Goal: Download file/media

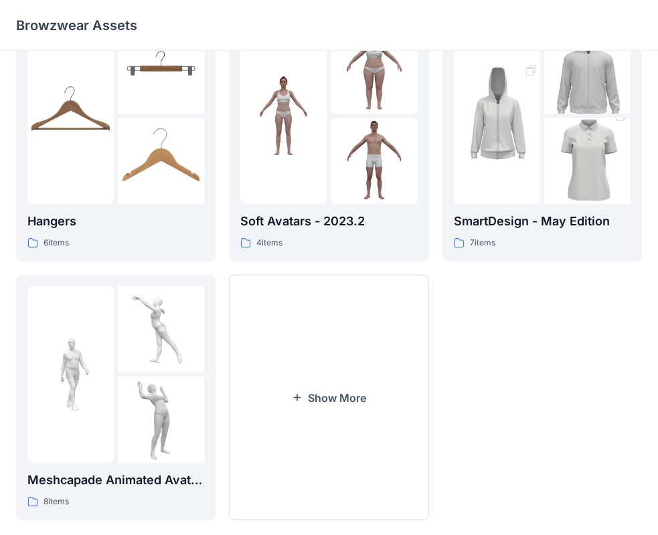
scroll to position [332, 0]
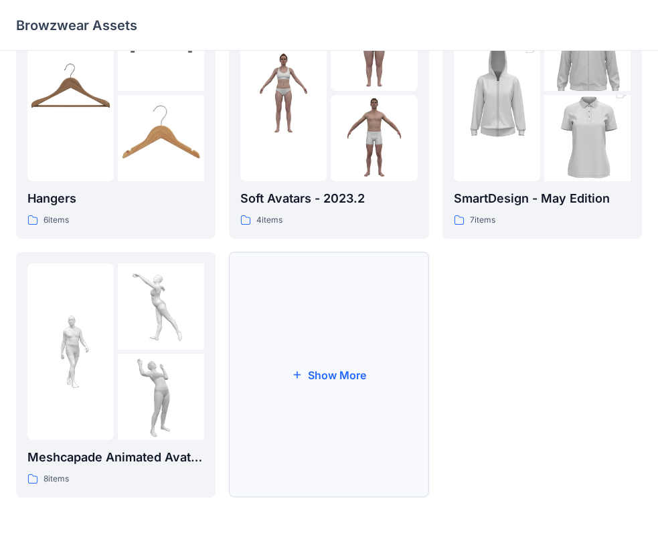
click at [335, 353] on button "Show More" at bounding box center [328, 375] width 199 height 246
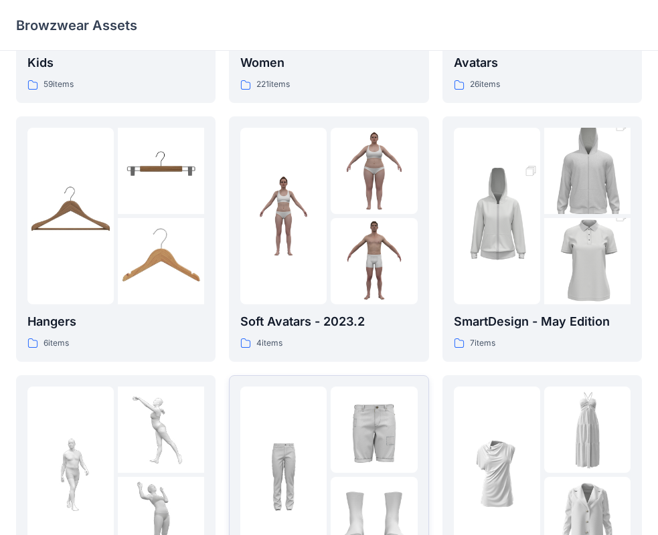
scroll to position [0, 0]
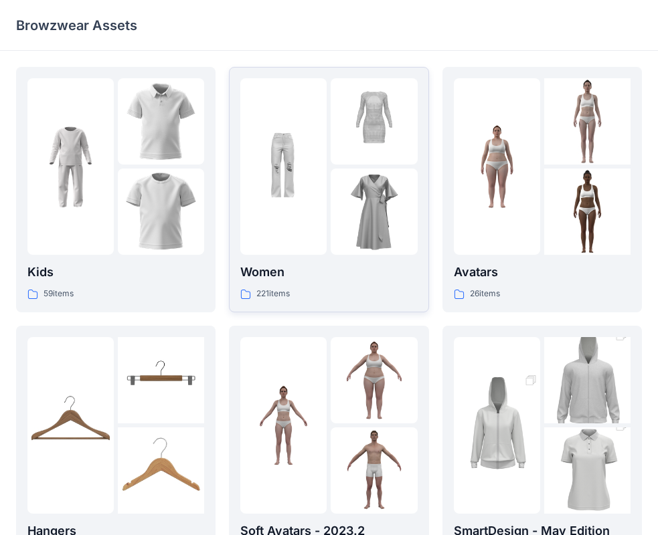
click at [297, 244] on div at bounding box center [283, 166] width 86 height 177
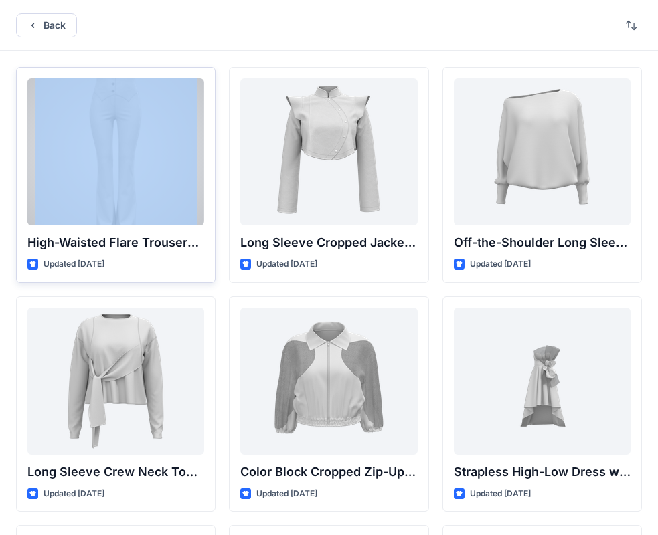
drag, startPoint x: 335, startPoint y: 35, endPoint x: 142, endPoint y: 80, distance: 198.0
click at [142, 80] on div "Back High-Waisted Flare Trousers with Button Detail Updated [DATE] Long Sleeve …" at bounding box center [329, 517] width 658 height 1034
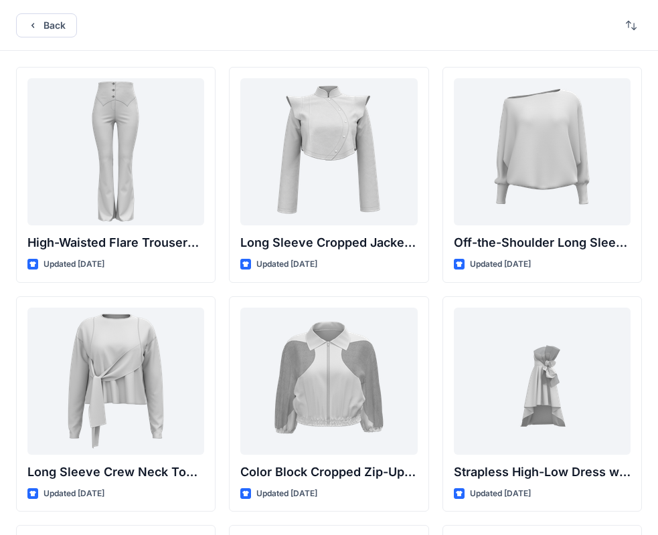
click at [349, 43] on div "Back" at bounding box center [329, 25] width 658 height 51
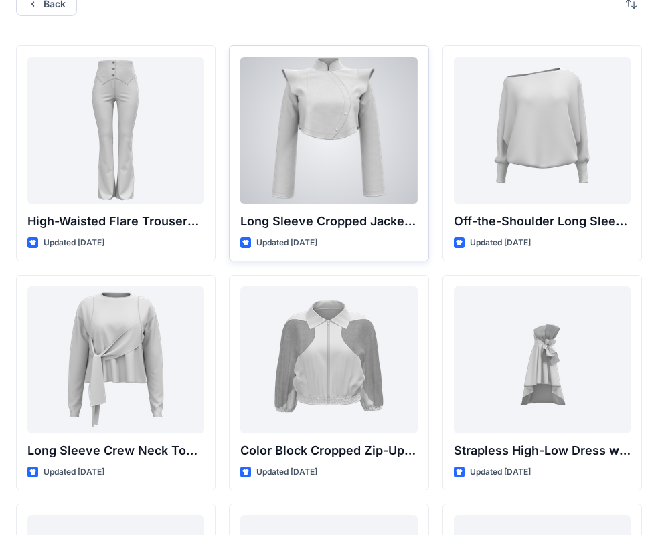
scroll to position [11, 0]
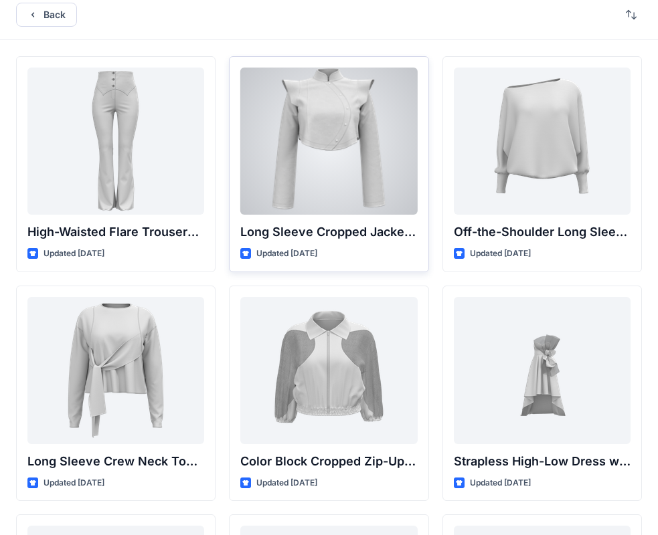
click at [363, 153] on div at bounding box center [328, 141] width 177 height 147
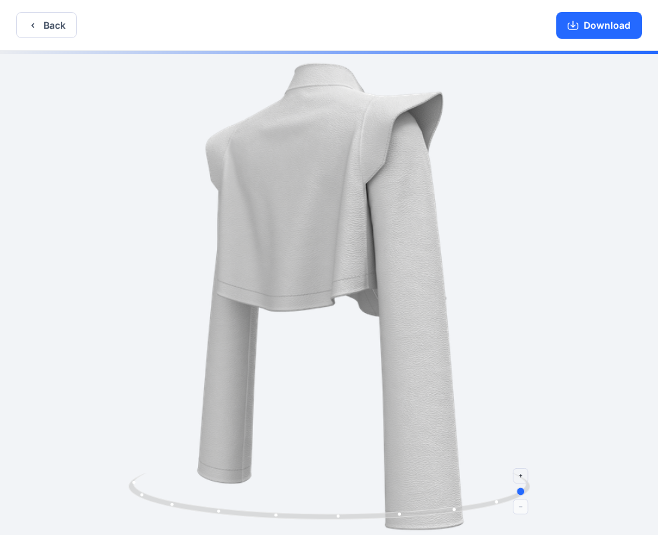
drag, startPoint x: 286, startPoint y: 516, endPoint x: 484, endPoint y: 500, distance: 199.3
click at [484, 500] on icon at bounding box center [330, 498] width 405 height 50
click at [575, 33] on button "Download" at bounding box center [599, 25] width 86 height 27
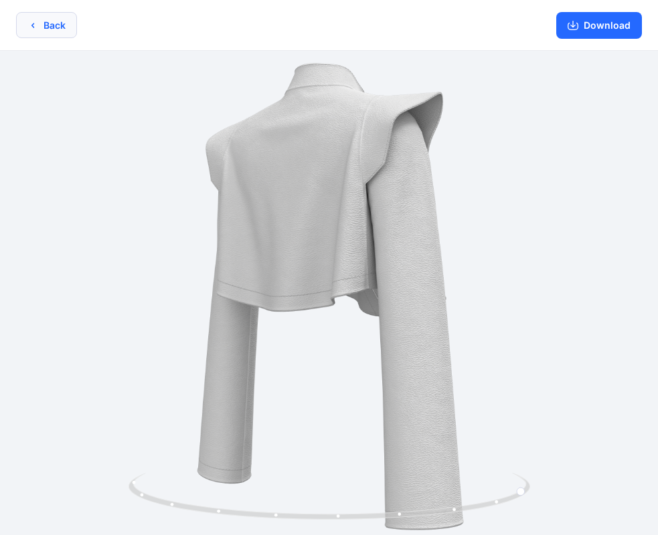
click at [47, 25] on button "Back" at bounding box center [46, 25] width 61 height 26
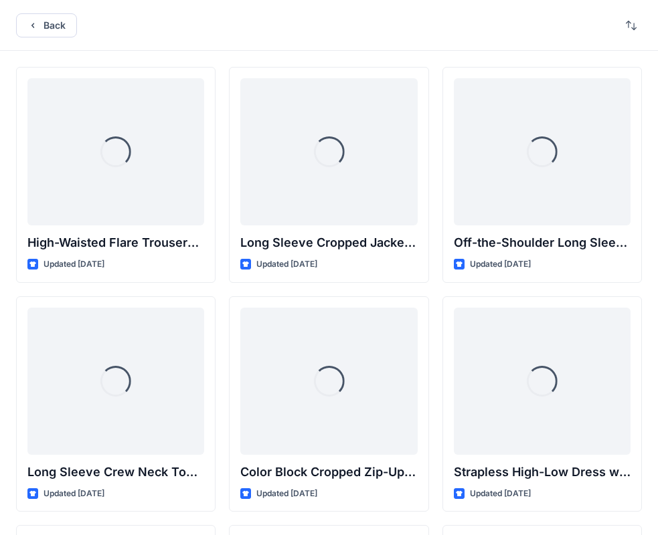
scroll to position [11, 0]
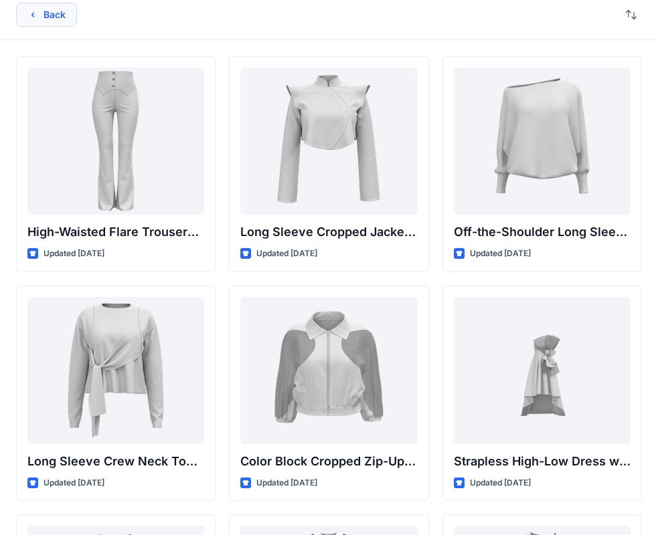
click at [46, 17] on button "Back" at bounding box center [46, 15] width 61 height 24
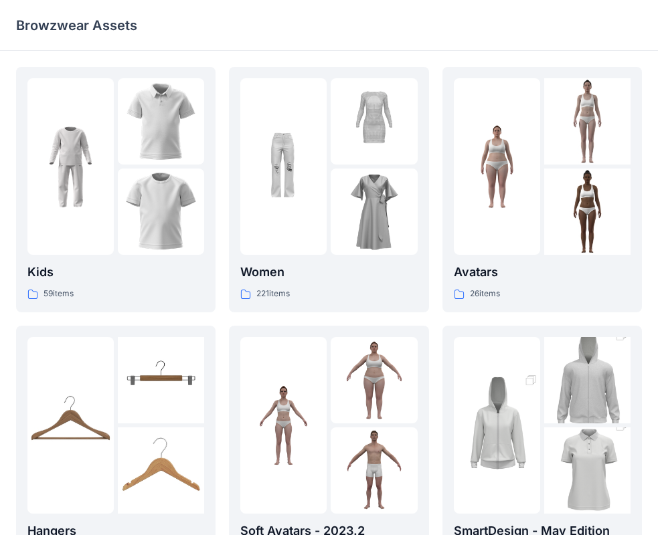
drag, startPoint x: 365, startPoint y: 17, endPoint x: 363, endPoint y: 47, distance: 29.5
click at [363, 47] on div "Browzwear Assets" at bounding box center [329, 25] width 658 height 51
